Goal: Navigation & Orientation: Find specific page/section

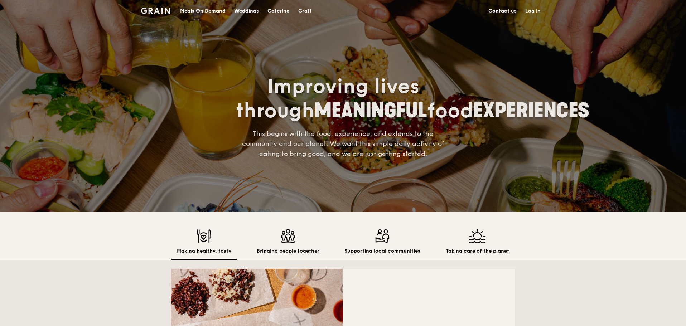
click at [156, 10] on img at bounding box center [155, 11] width 29 height 6
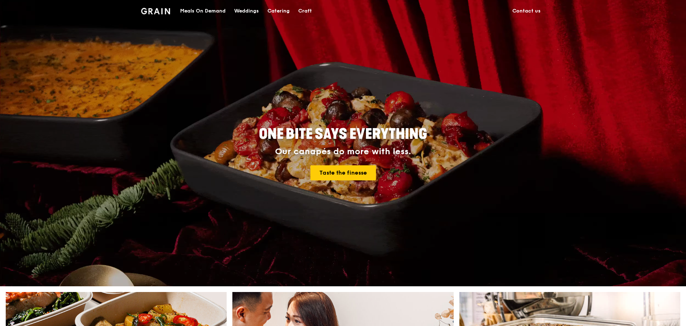
click at [523, 9] on link "Contact us" at bounding box center [526, 10] width 37 height 21
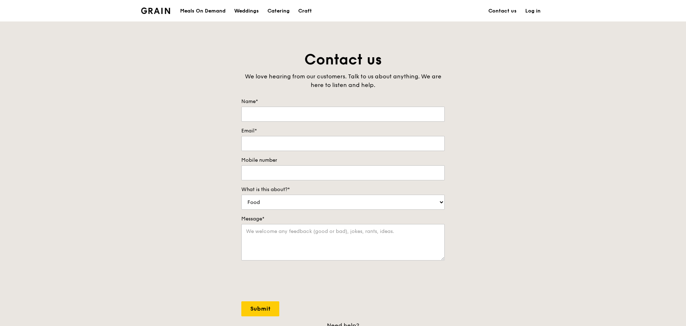
click at [156, 10] on img at bounding box center [155, 11] width 29 height 6
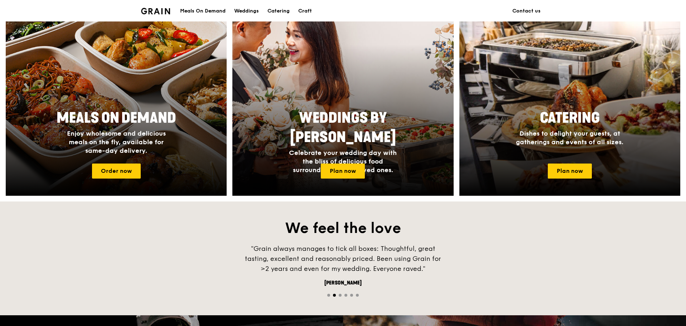
scroll to position [571, 0]
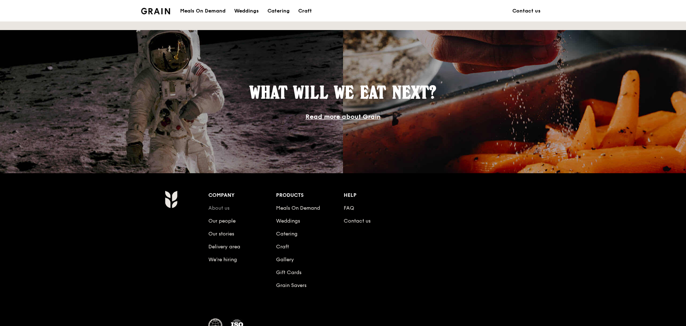
click at [222, 207] on link "About us" at bounding box center [218, 208] width 21 height 6
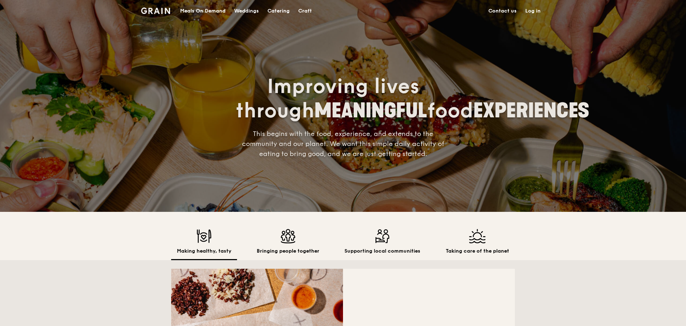
click at [206, 12] on div "Meals On Demand" at bounding box center [202, 10] width 45 height 21
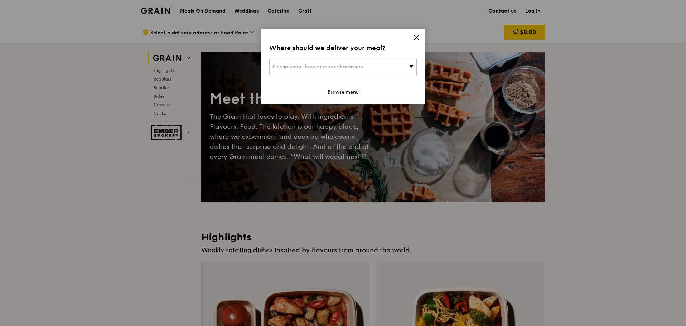
click at [417, 37] on icon at bounding box center [416, 37] width 4 height 4
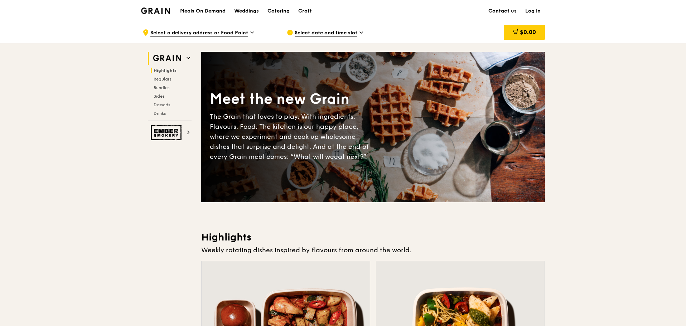
click at [173, 71] on span "Highlights" at bounding box center [165, 70] width 23 height 5
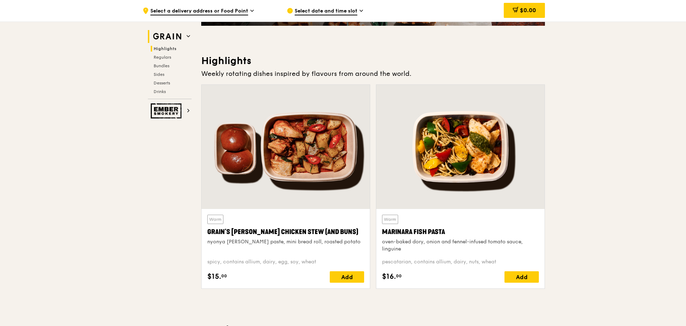
scroll to position [202, 0]
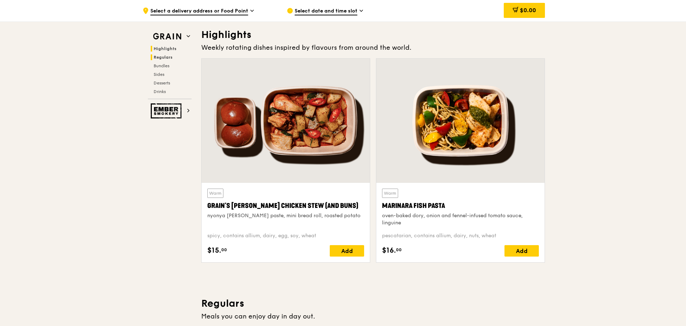
click at [165, 58] on span "Regulars" at bounding box center [163, 57] width 19 height 5
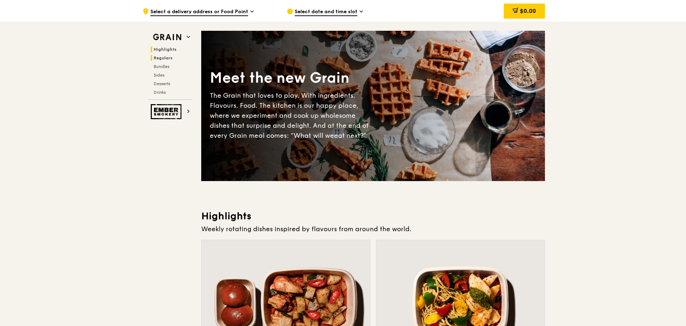
scroll to position [0, 0]
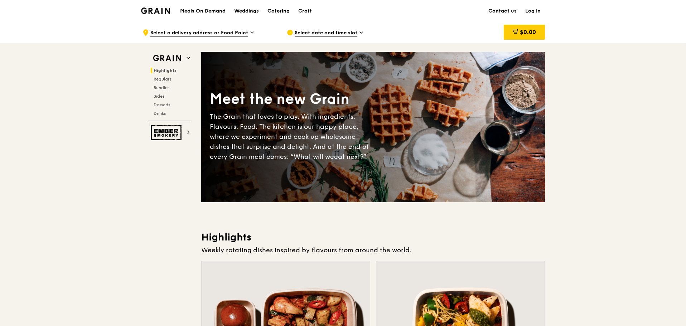
click at [218, 11] on h1 "Meals On Demand" at bounding box center [202, 11] width 45 height 7
click at [164, 11] on img at bounding box center [155, 11] width 29 height 6
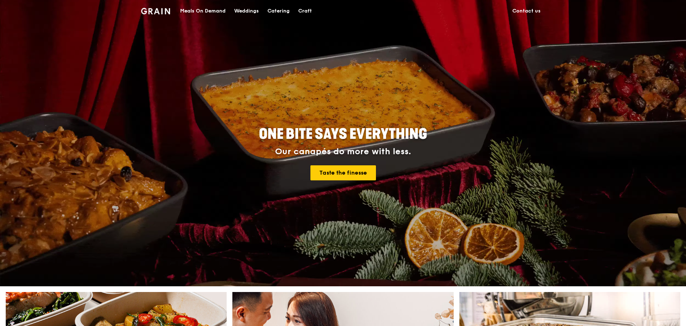
click at [325, 139] on span "ONE BITE SAYS EVERYTHING" at bounding box center [343, 134] width 168 height 17
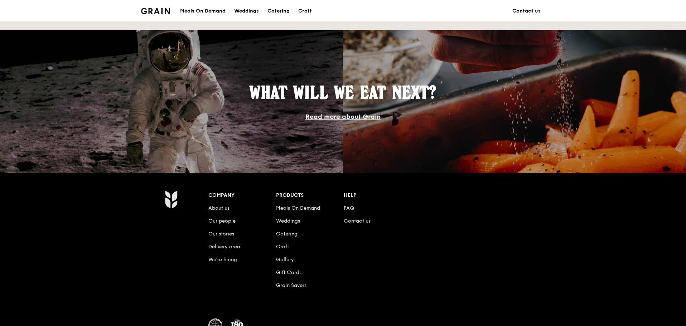
scroll to position [285, 0]
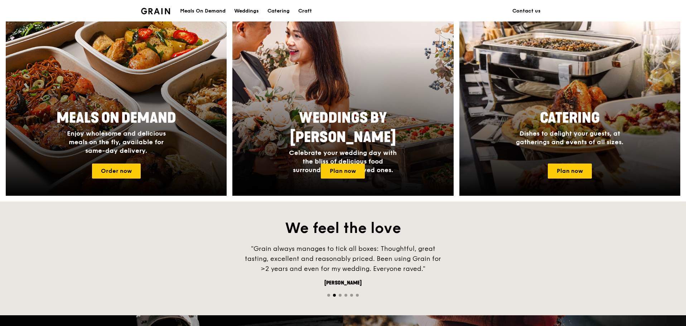
click at [338, 295] on div at bounding box center [343, 294] width 686 height 7
click at [339, 294] on div at bounding box center [343, 294] width 686 height 7
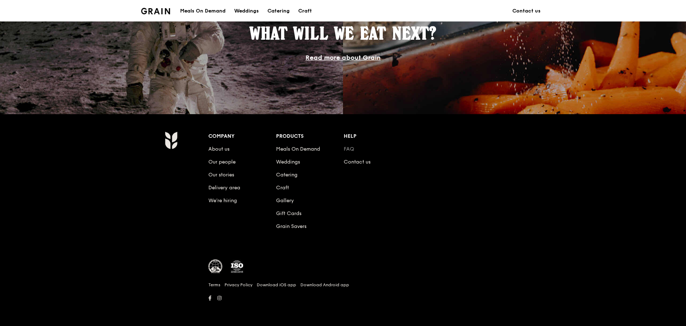
click at [350, 146] on link "FAQ" at bounding box center [349, 149] width 10 height 6
